Goal: Check status: Verify the current state of an ongoing process or item

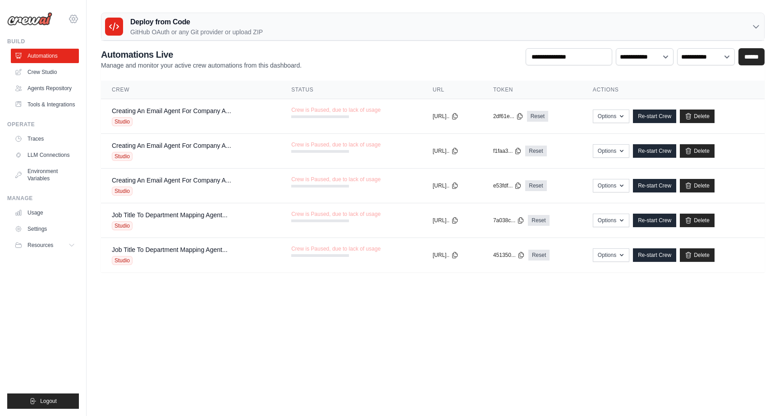
click at [73, 21] on icon at bounding box center [73, 19] width 11 height 11
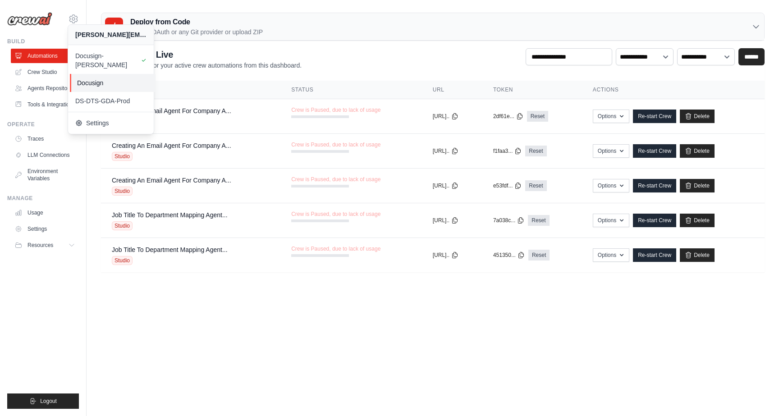
click at [98, 78] on span "Docusign" at bounding box center [112, 82] width 71 height 9
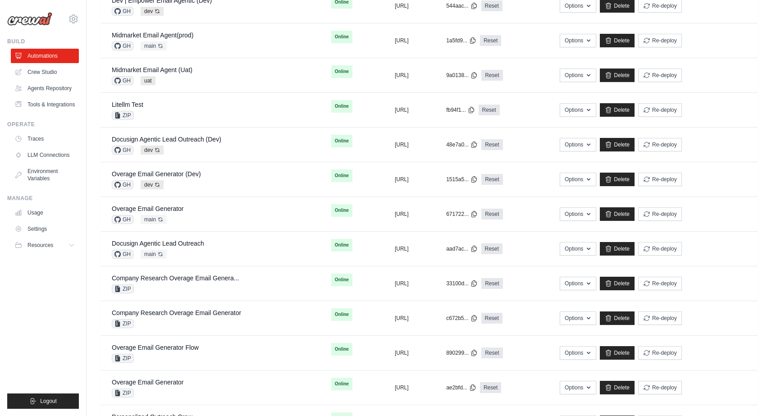
scroll to position [407, 0]
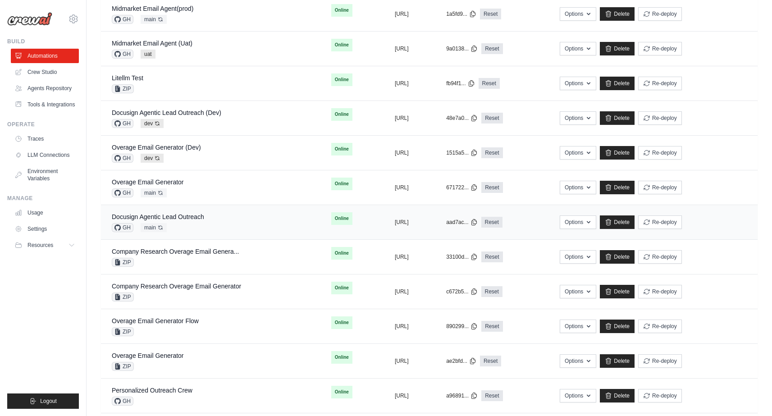
click at [218, 219] on div "Docusign Agentic Lead Outreach GH main Auto-deploy enabled" at bounding box center [211, 222] width 198 height 20
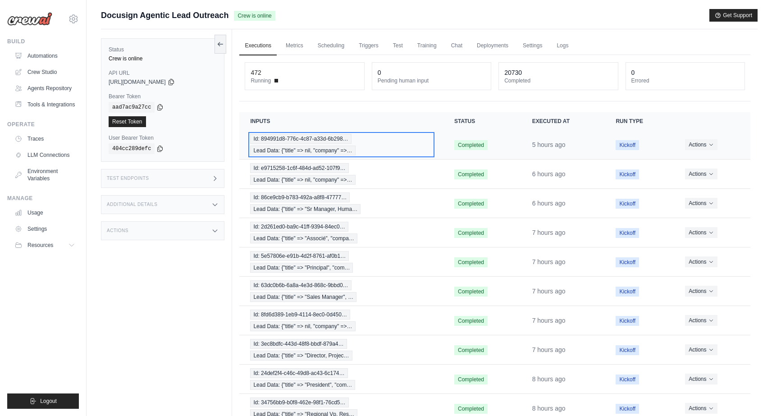
click at [294, 146] on span "Lead Data: {"title" => nil, "company" =>…" at bounding box center [302, 151] width 105 height 10
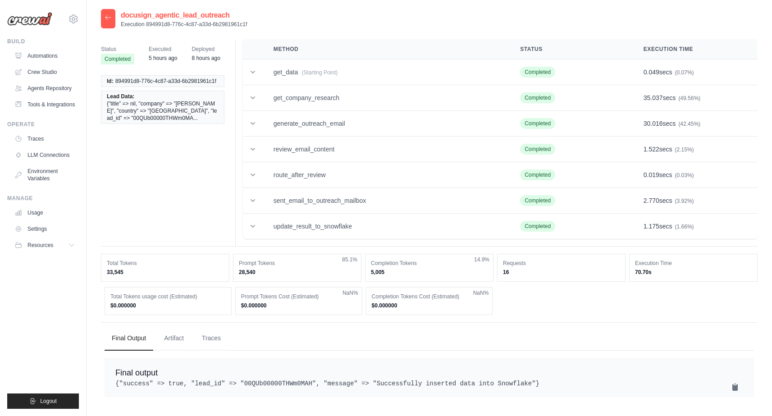
click at [105, 15] on icon at bounding box center [108, 17] width 7 height 7
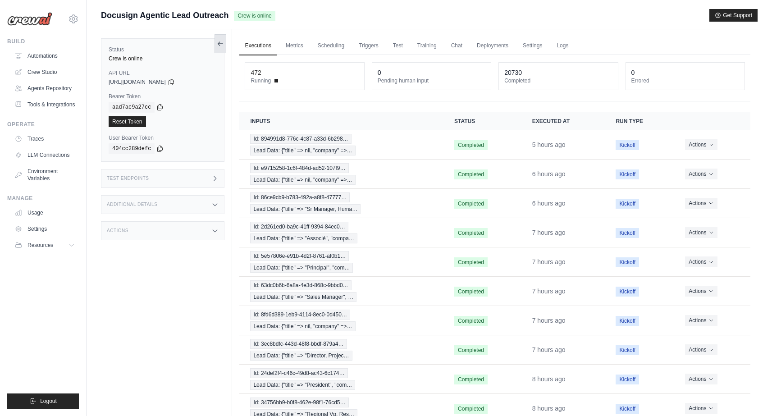
click at [225, 51] on button at bounding box center [221, 43] width 12 height 19
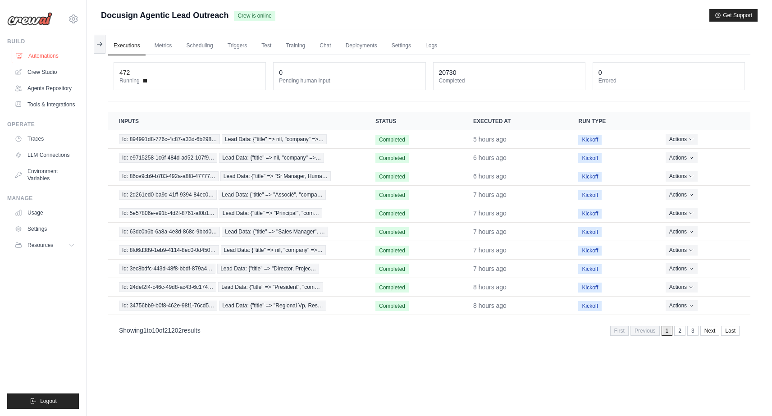
click at [56, 60] on link "Automations" at bounding box center [46, 56] width 68 height 14
